Goal: Complete application form

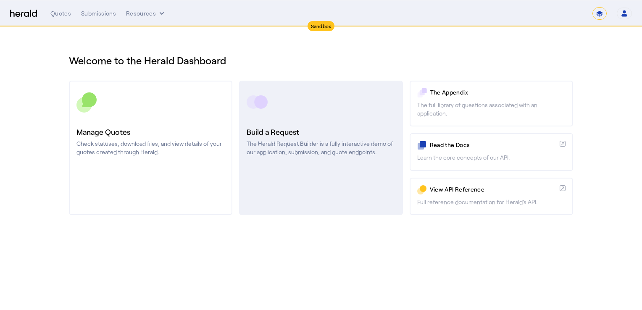
click at [270, 135] on h3 "Build a Request" at bounding box center [321, 132] width 148 height 12
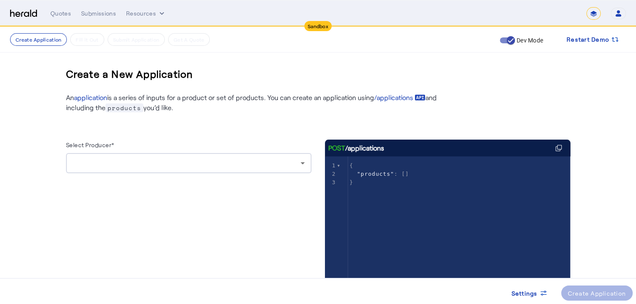
scroll to position [37, 0]
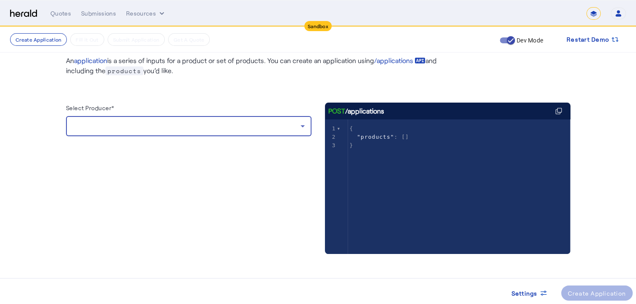
click at [304, 126] on icon at bounding box center [303, 126] width 10 height 10
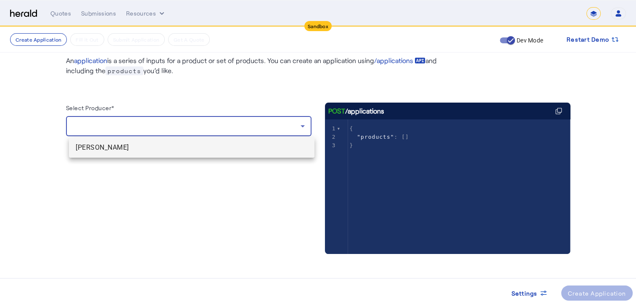
click at [236, 154] on mat-option "[PERSON_NAME]" at bounding box center [191, 147] width 245 height 20
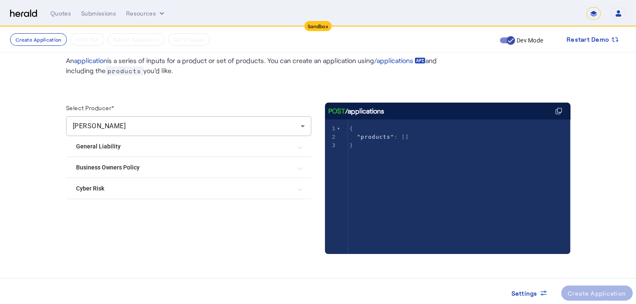
click at [213, 187] on Risk "Cyber Risk" at bounding box center [183, 188] width 215 height 9
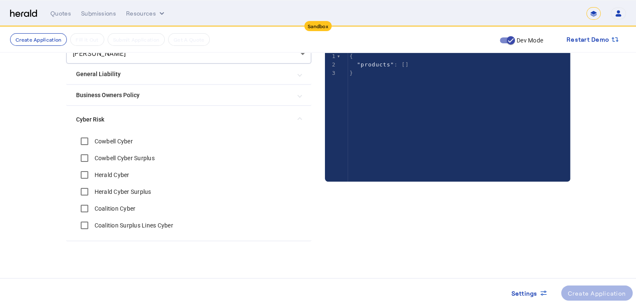
scroll to position [110, 0]
click at [109, 154] on label "Cowbell Cyber Surplus" at bounding box center [124, 157] width 62 height 8
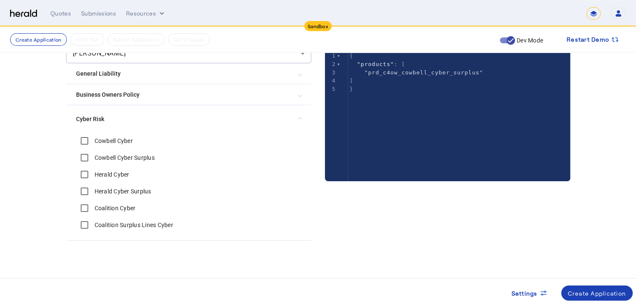
click at [125, 191] on label "Herald Cyber Surplus" at bounding box center [122, 191] width 58 height 8
click at [592, 295] on div "Create Application" at bounding box center [597, 293] width 58 height 9
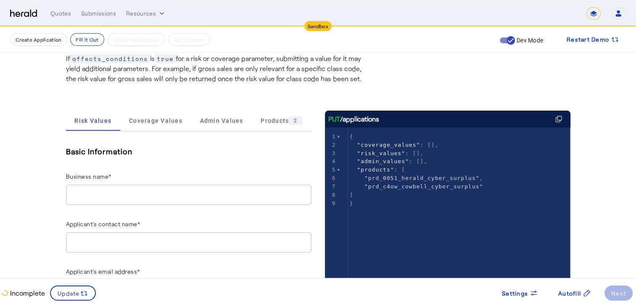
scroll to position [84, 0]
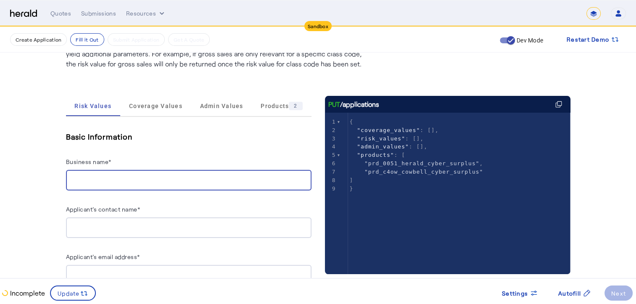
click at [158, 178] on input "Business name*" at bounding box center [189, 180] width 232 height 10
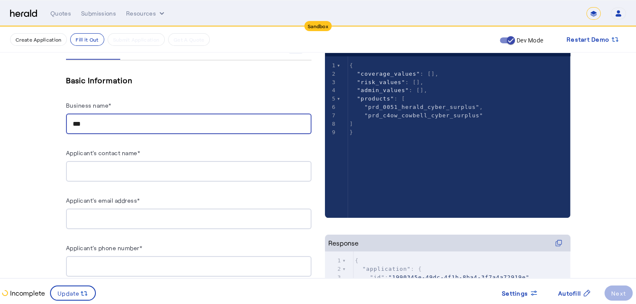
scroll to position [126, 0]
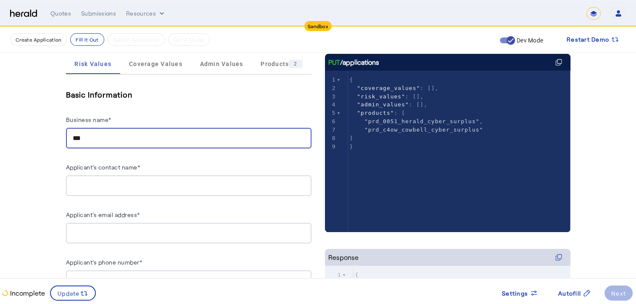
type input "***"
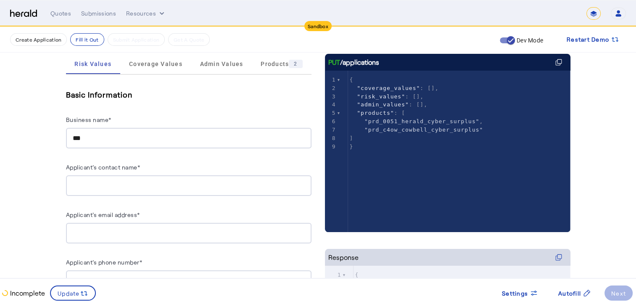
click at [134, 179] on div at bounding box center [189, 185] width 232 height 21
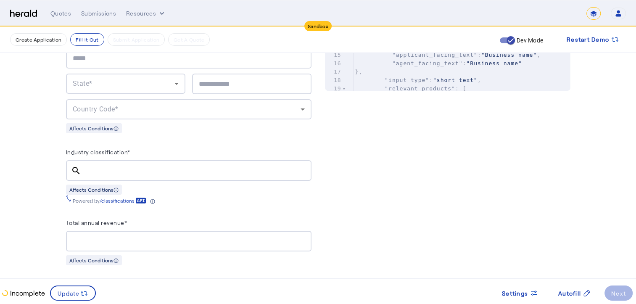
scroll to position [546, 0]
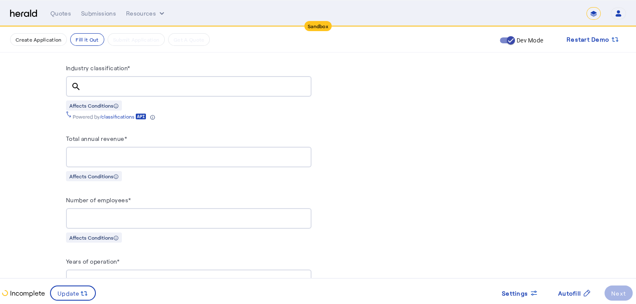
click at [97, 83] on input "Industry classification*" at bounding box center [196, 87] width 217 height 10
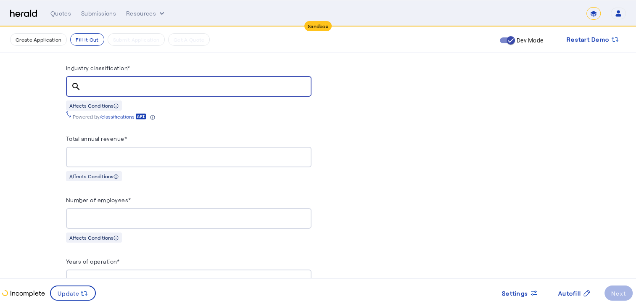
type input "*"
type input "*****"
click at [80, 82] on mat-icon "search" at bounding box center [76, 87] width 20 height 10
click at [187, 112] on div "Powered by /classifications" at bounding box center [188, 115] width 245 height 9
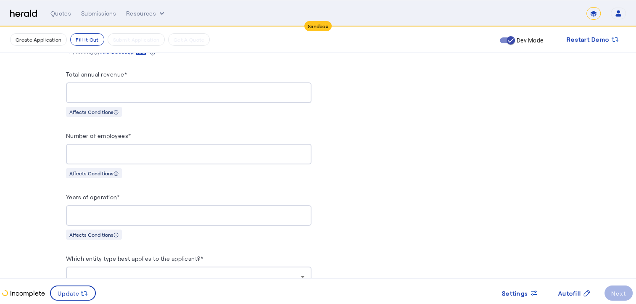
scroll to position [630, 0]
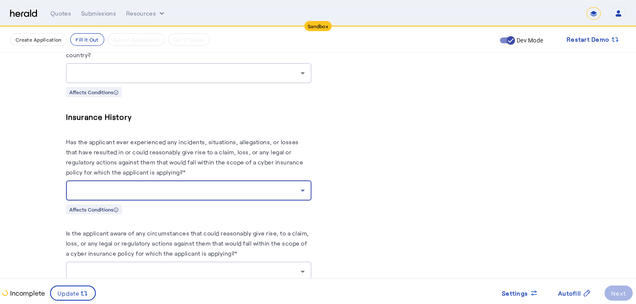
click at [109, 191] on div at bounding box center [187, 190] width 228 height 10
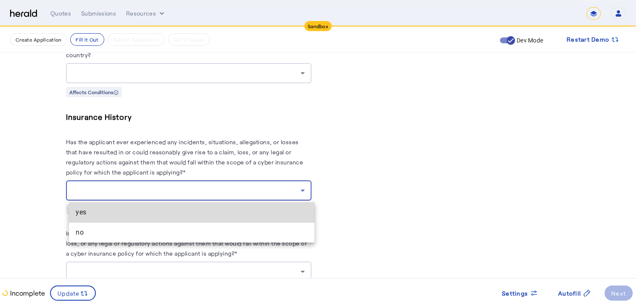
click at [98, 213] on span "yes" at bounding box center [192, 212] width 232 height 10
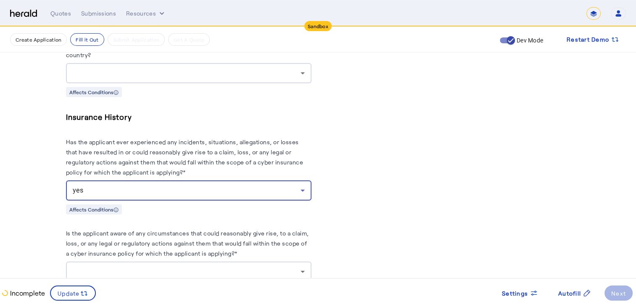
scroll to position [1626, 0]
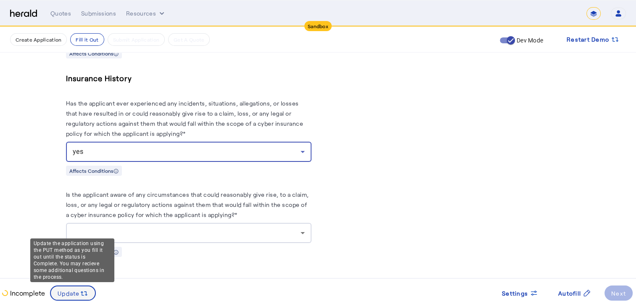
click at [72, 293] on span "Update" at bounding box center [69, 293] width 22 height 9
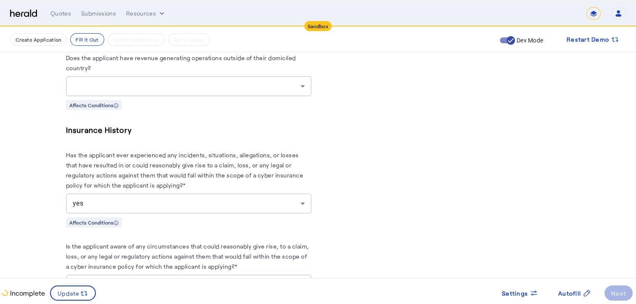
scroll to position [1583, 0]
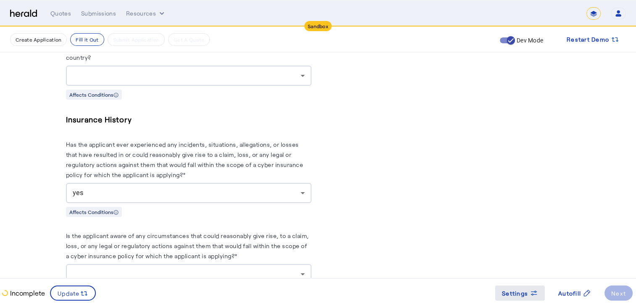
click at [523, 290] on span "Settings" at bounding box center [515, 293] width 26 height 9
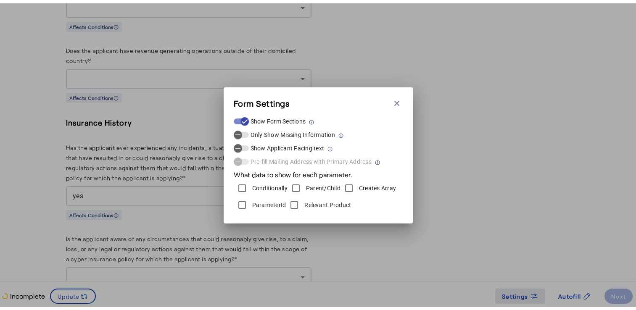
scroll to position [0, 0]
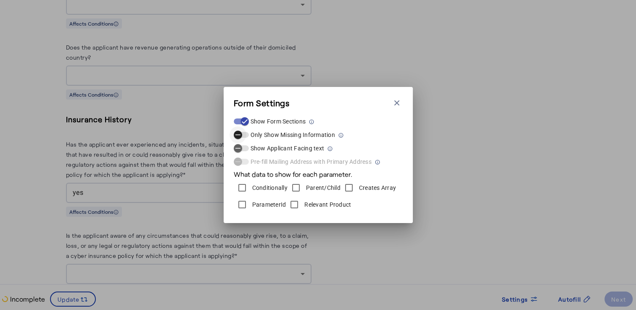
click at [234, 131] on icon "button" at bounding box center [238, 135] width 8 height 8
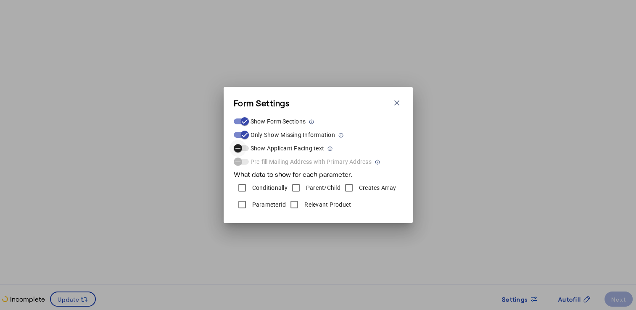
click at [239, 147] on icon "button" at bounding box center [238, 149] width 8 height 8
click at [250, 206] on div at bounding box center [242, 204] width 17 height 17
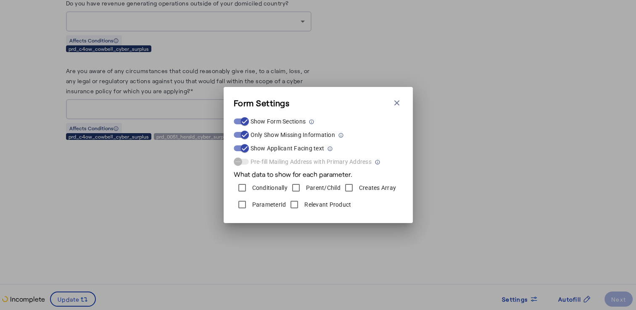
click at [264, 201] on label "ParameterId" at bounding box center [268, 204] width 36 height 8
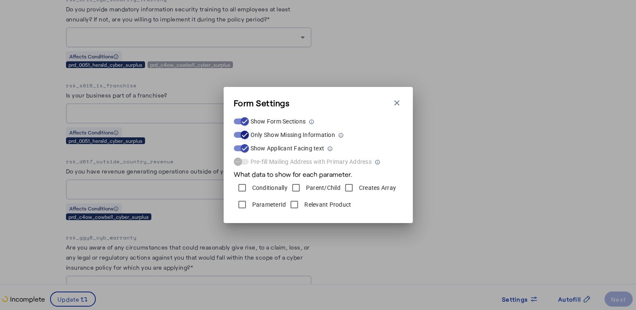
click at [242, 136] on icon "button" at bounding box center [245, 135] width 8 height 8
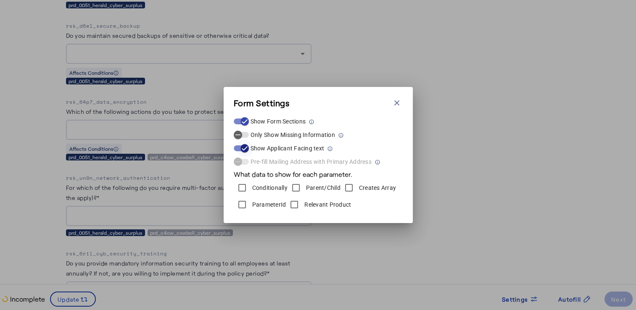
click at [239, 147] on span "button" at bounding box center [244, 148] width 17 height 17
click at [395, 99] on icon "button" at bounding box center [397, 103] width 8 height 8
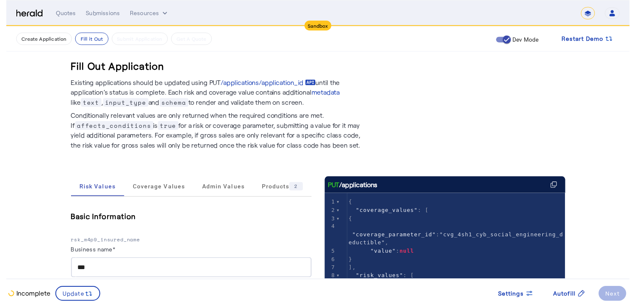
scroll to position [1583, 0]
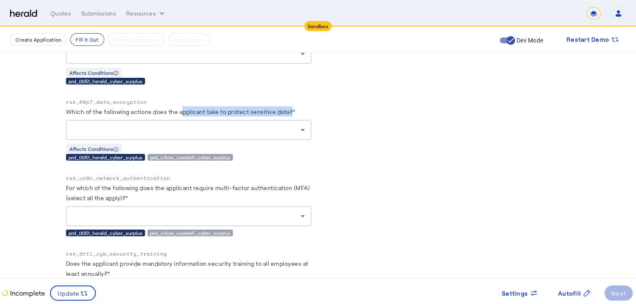
drag, startPoint x: 187, startPoint y: 110, endPoint x: 299, endPoint y: 112, distance: 112.2
click at [295, 112] on label "Which of the following actions does the applicant take to protect sensitive dat…" at bounding box center [180, 111] width 229 height 7
drag, startPoint x: 299, startPoint y: 112, endPoint x: 365, endPoint y: 177, distance: 92.7
click at [135, 157] on div "prd_0051_herald_cyber_surplus" at bounding box center [105, 157] width 79 height 7
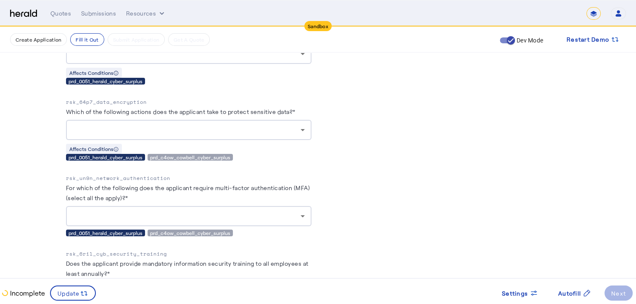
click at [135, 157] on div "prd_0051_herald_cyber_surplus" at bounding box center [105, 157] width 79 height 7
drag, startPoint x: 135, startPoint y: 157, endPoint x: 195, endPoint y: 159, distance: 60.1
click at [195, 159] on div "prd_c4ow_cowbell_cyber_surplus" at bounding box center [190, 157] width 85 height 7
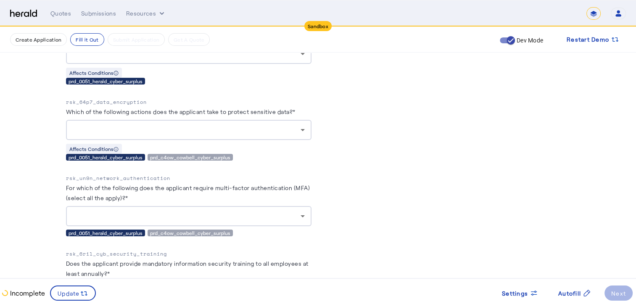
drag, startPoint x: 195, startPoint y: 159, endPoint x: 178, endPoint y: 177, distance: 25.3
click at [178, 177] on p "rsk_un9n_network_authentication" at bounding box center [188, 178] width 245 height 8
click at [180, 157] on div "prd_c4ow_cowbell_cyber_surplus" at bounding box center [190, 157] width 85 height 7
drag, startPoint x: 180, startPoint y: 157, endPoint x: 178, endPoint y: 167, distance: 10.7
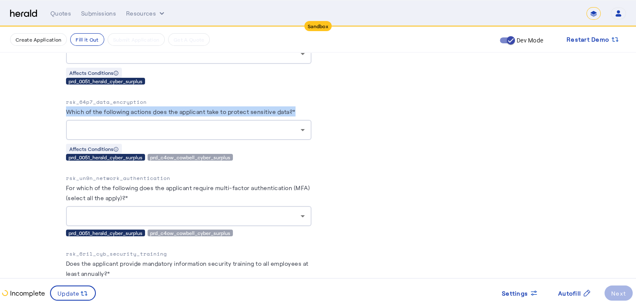
drag, startPoint x: 68, startPoint y: 111, endPoint x: 304, endPoint y: 112, distance: 236.2
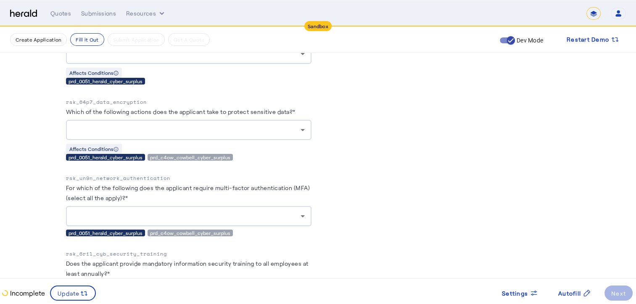
click at [92, 101] on p "rsk_64p7_data_encryption" at bounding box center [188, 102] width 245 height 8
drag, startPoint x: 92, startPoint y: 101, endPoint x: 108, endPoint y: 108, distance: 17.3
click at [108, 108] on label "Which of the following actions does the applicant take to protect sensitive dat…" at bounding box center [180, 111] width 229 height 7
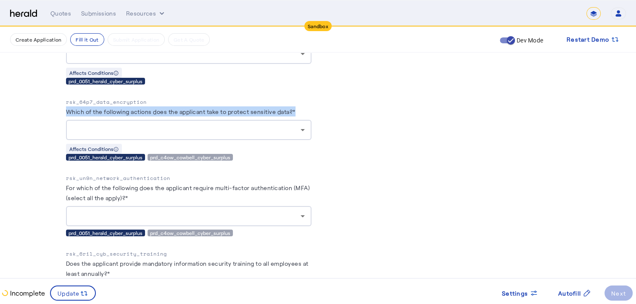
click at [108, 108] on label "Which of the following actions does the applicant take to protect sensitive dat…" at bounding box center [180, 111] width 229 height 7
drag, startPoint x: 108, startPoint y: 108, endPoint x: 151, endPoint y: 102, distance: 43.8
click at [151, 102] on p "rsk_64p7_data_encryption" at bounding box center [188, 102] width 245 height 8
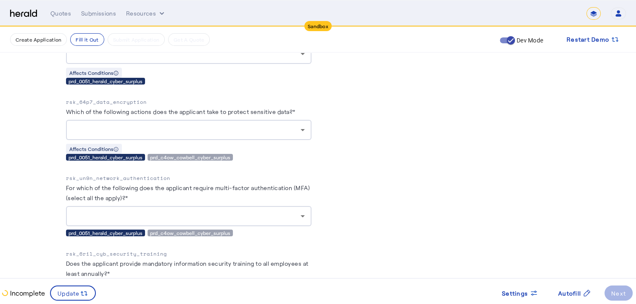
drag, startPoint x: 151, startPoint y: 102, endPoint x: 129, endPoint y: 110, distance: 23.3
click at [129, 110] on label "Which of the following actions does the applicant take to protect sensitive dat…" at bounding box center [180, 111] width 229 height 7
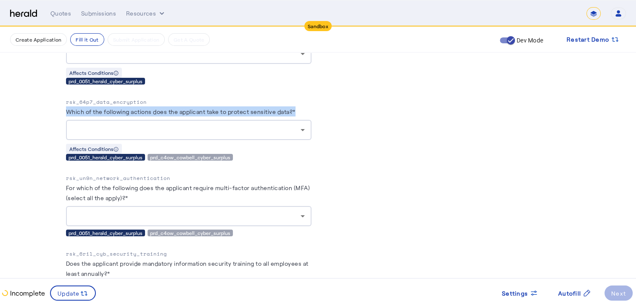
click at [129, 110] on label "Which of the following actions does the applicant take to protect sensitive dat…" at bounding box center [180, 111] width 229 height 7
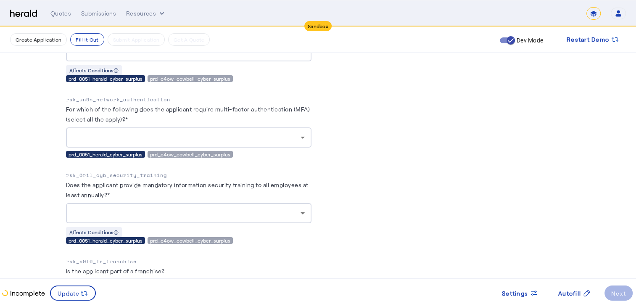
scroll to position [1668, 0]
